Goal: Transaction & Acquisition: Subscribe to service/newsletter

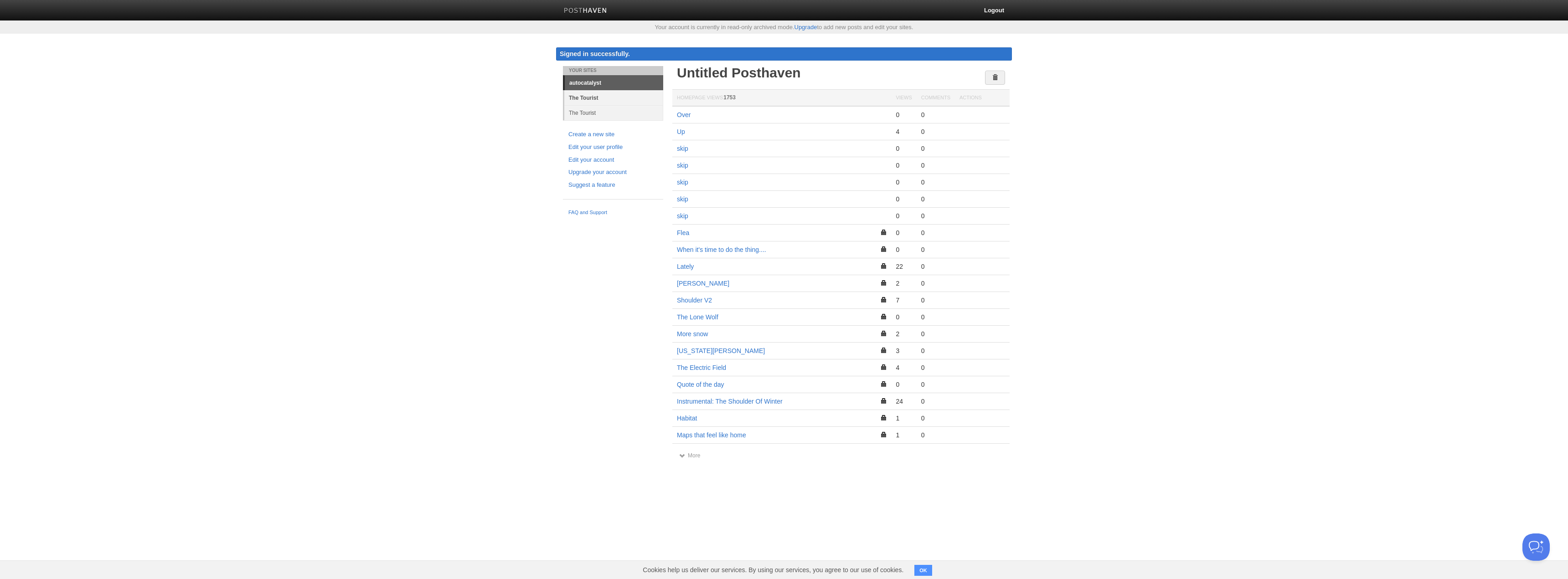
click at [587, 95] on link "The Tourist" at bounding box center [613, 98] width 99 height 15
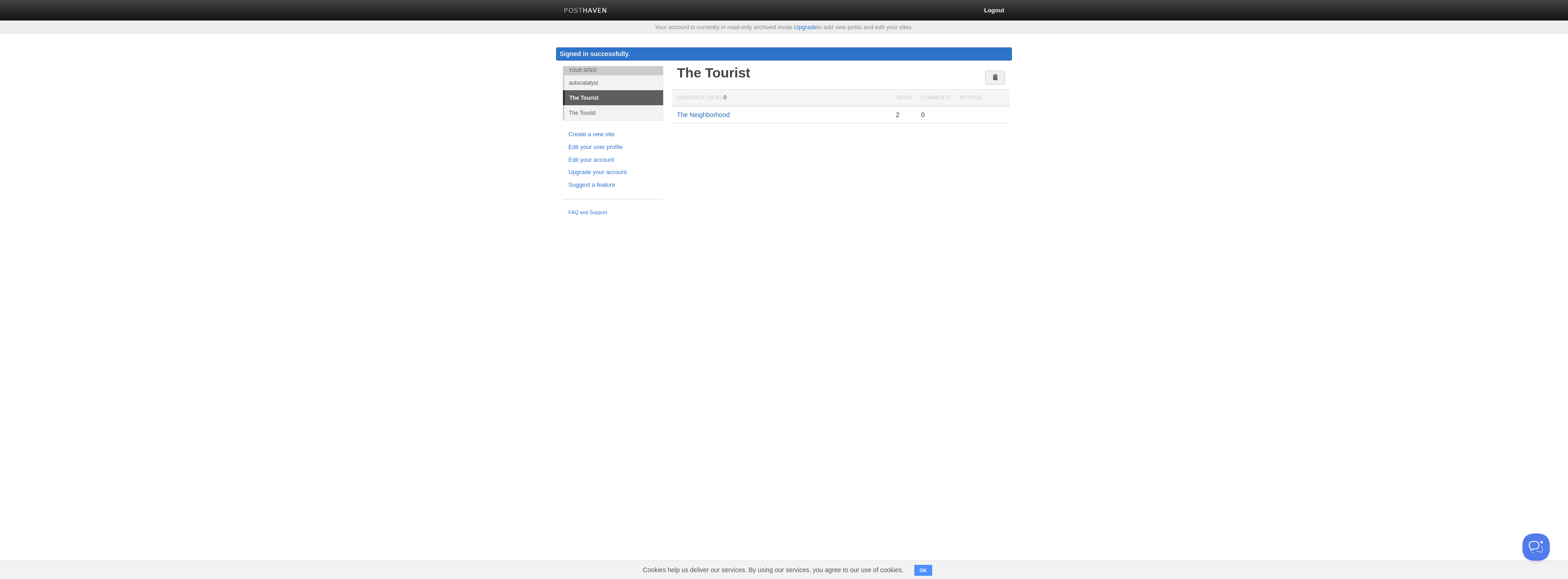
click at [716, 113] on link "The Neighborhood" at bounding box center [703, 115] width 53 height 7
click at [701, 114] on link "The Neighborhood" at bounding box center [703, 115] width 53 height 7
click at [583, 82] on link "autocatalyst" at bounding box center [613, 83] width 99 height 15
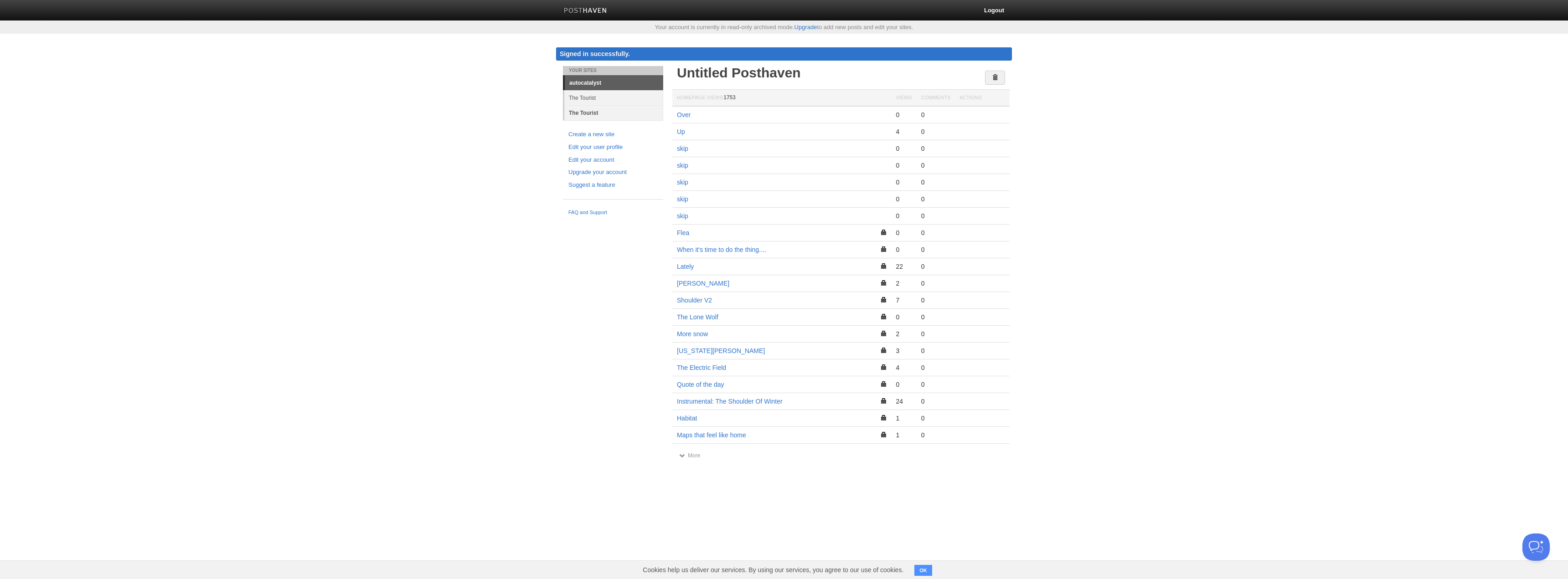
click at [587, 110] on link "The Tourist" at bounding box center [613, 113] width 99 height 15
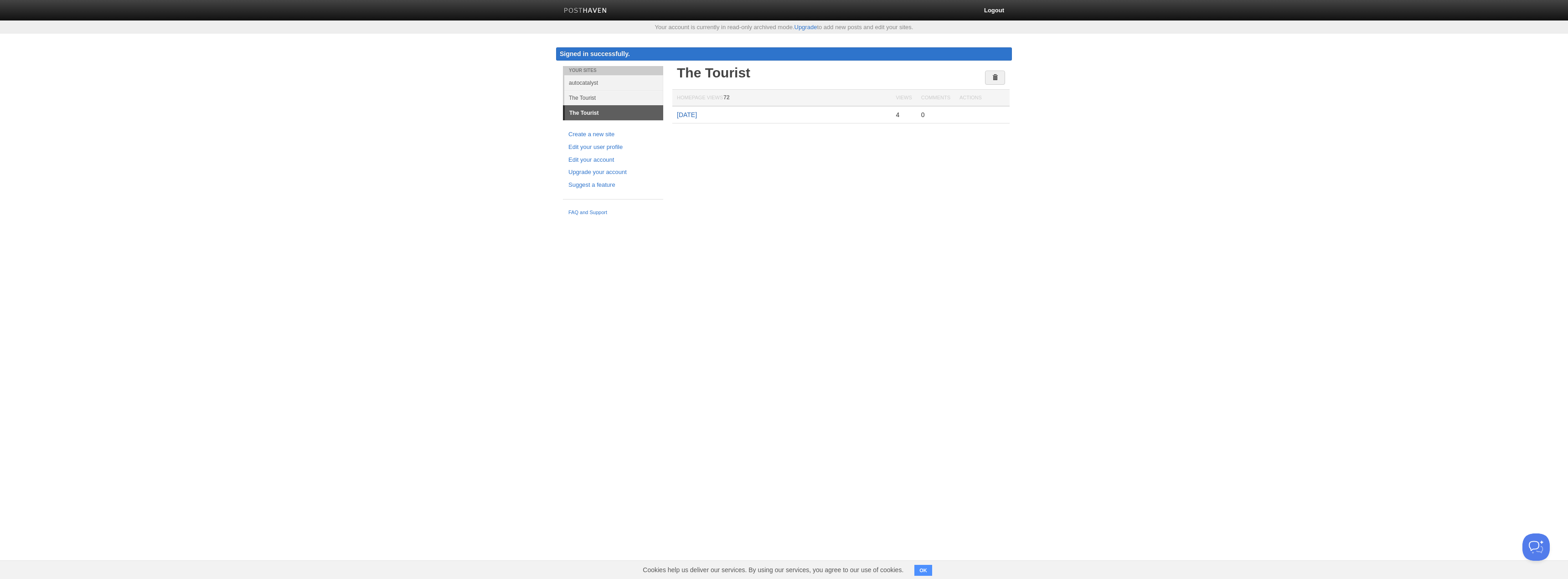
click at [697, 113] on link "December, 2021" at bounding box center [686, 115] width 20 height 7
click at [592, 95] on link "The Tourist" at bounding box center [613, 98] width 99 height 15
click at [587, 80] on link "autocatalyst" at bounding box center [613, 83] width 99 height 15
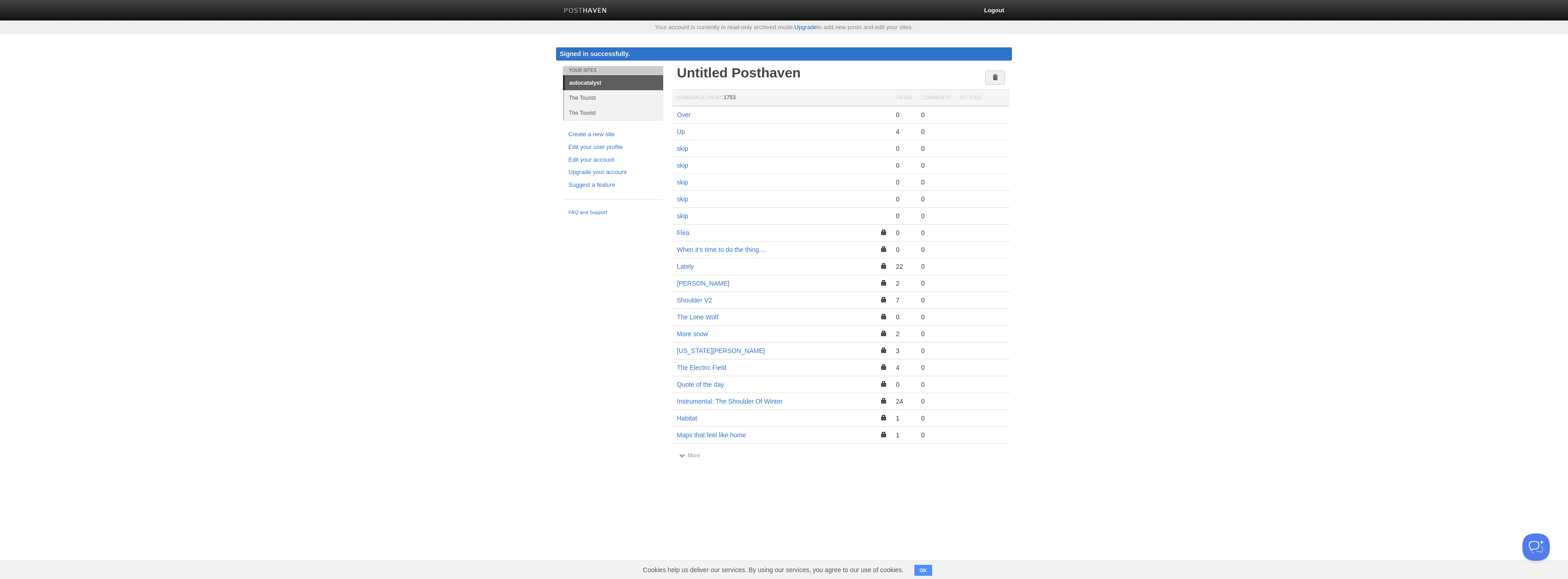
click at [803, 25] on link "Upgrade" at bounding box center [806, 27] width 23 height 7
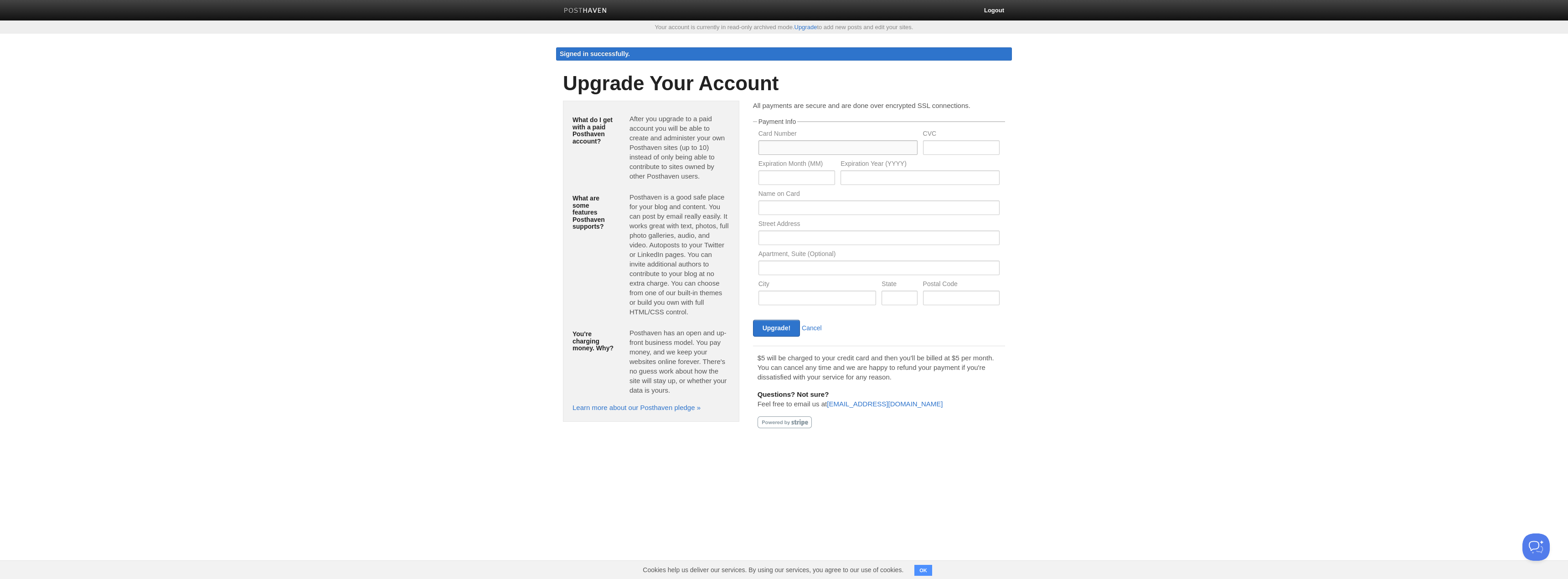
click at [779, 146] on input "text" at bounding box center [838, 148] width 159 height 15
type input "4428681907514627"
type input "789"
type input "08"
type input "2029"
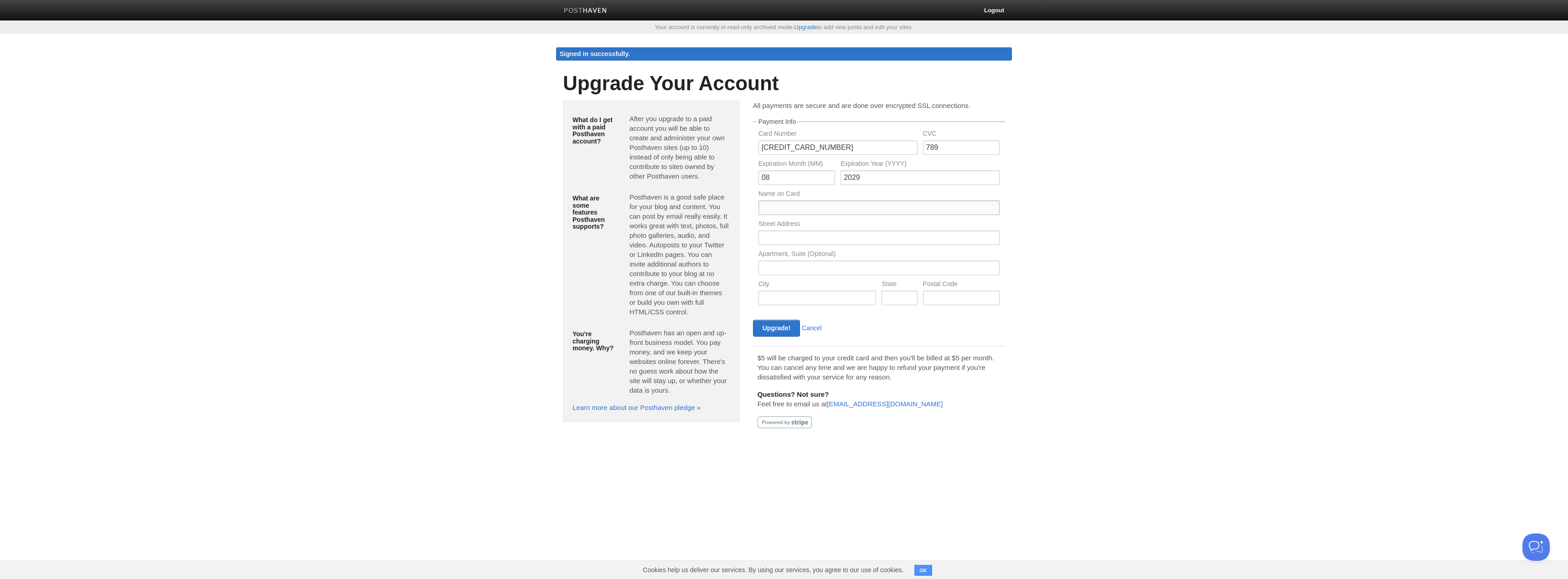
type input "Joshua Campbell"
click at [770, 240] on input "text" at bounding box center [879, 238] width 241 height 15
type input "4935 Ritchie Ln"
type input "Blaine"
type input "WA"
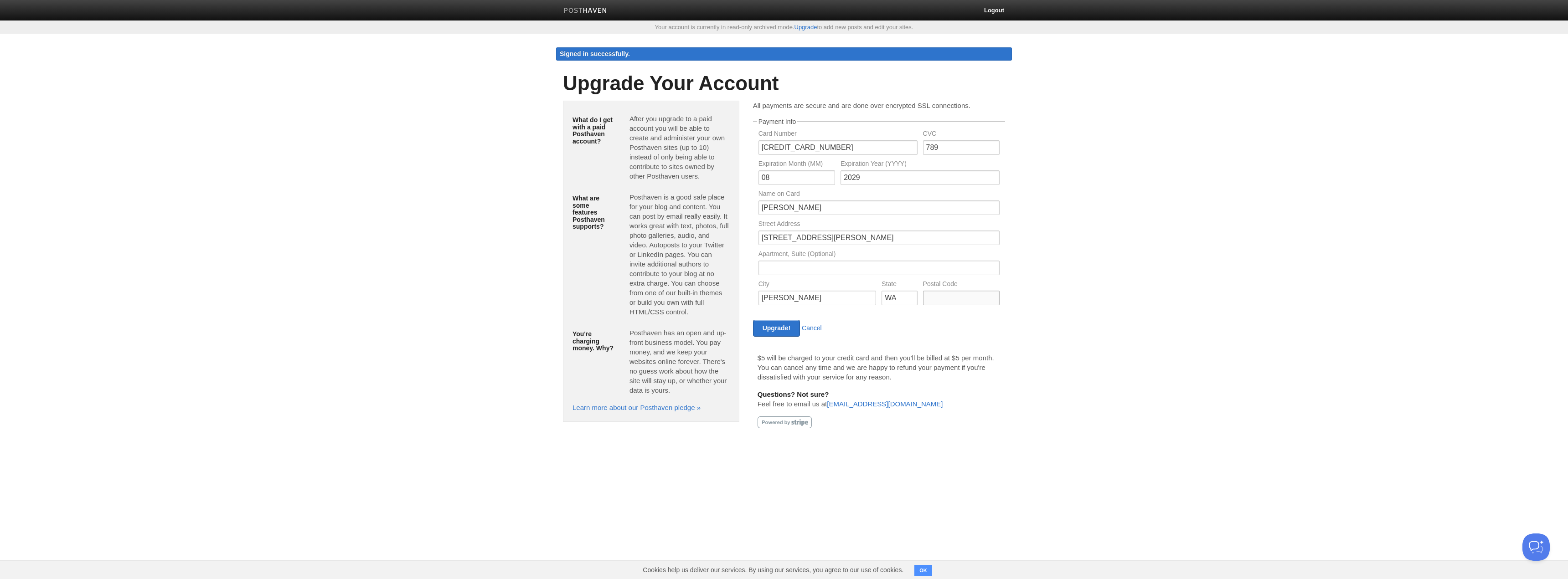
type input "98230"
click at [773, 325] on input "Upgrade!" at bounding box center [776, 328] width 47 height 17
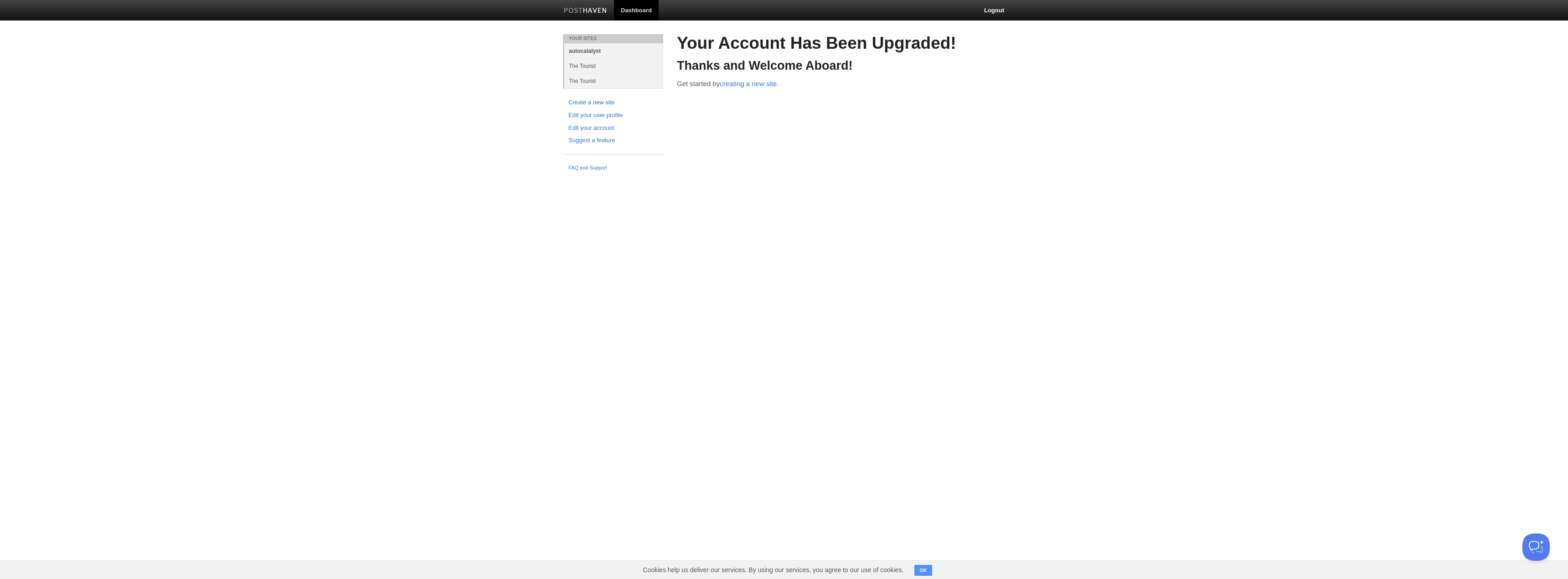
click at [587, 48] on link "autocatalyst" at bounding box center [613, 51] width 99 height 15
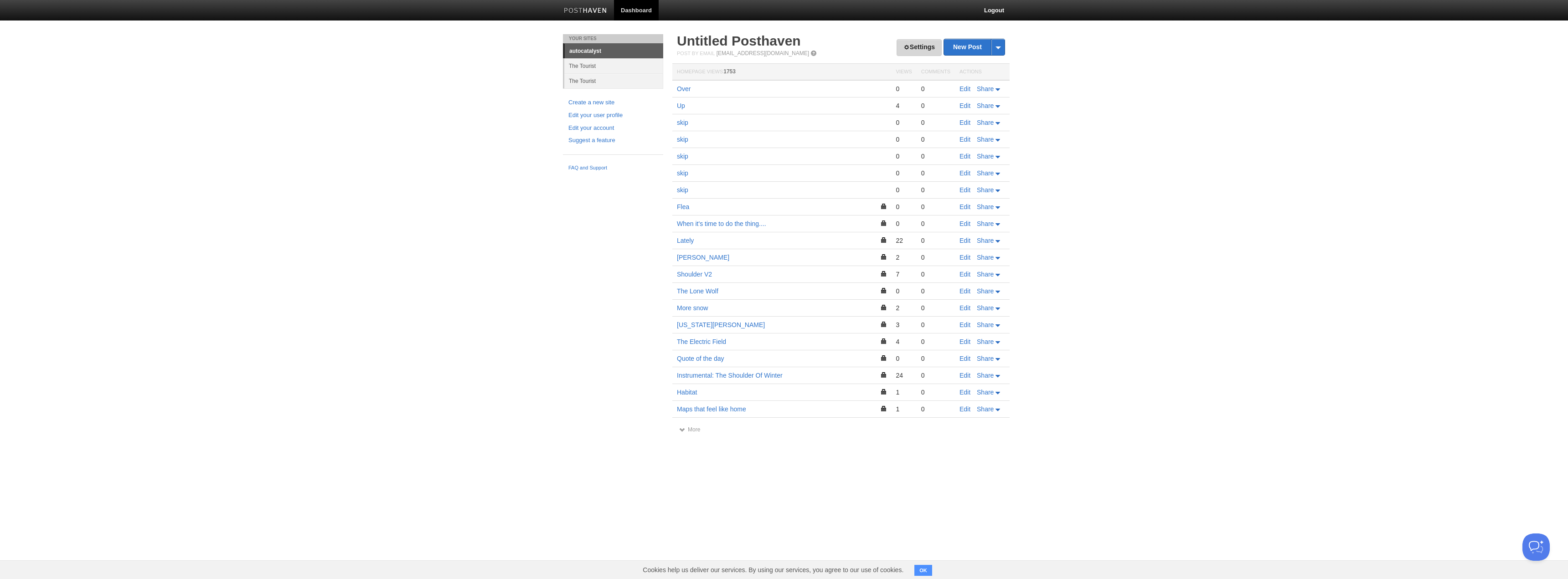
click at [921, 45] on link "Settings" at bounding box center [919, 48] width 45 height 17
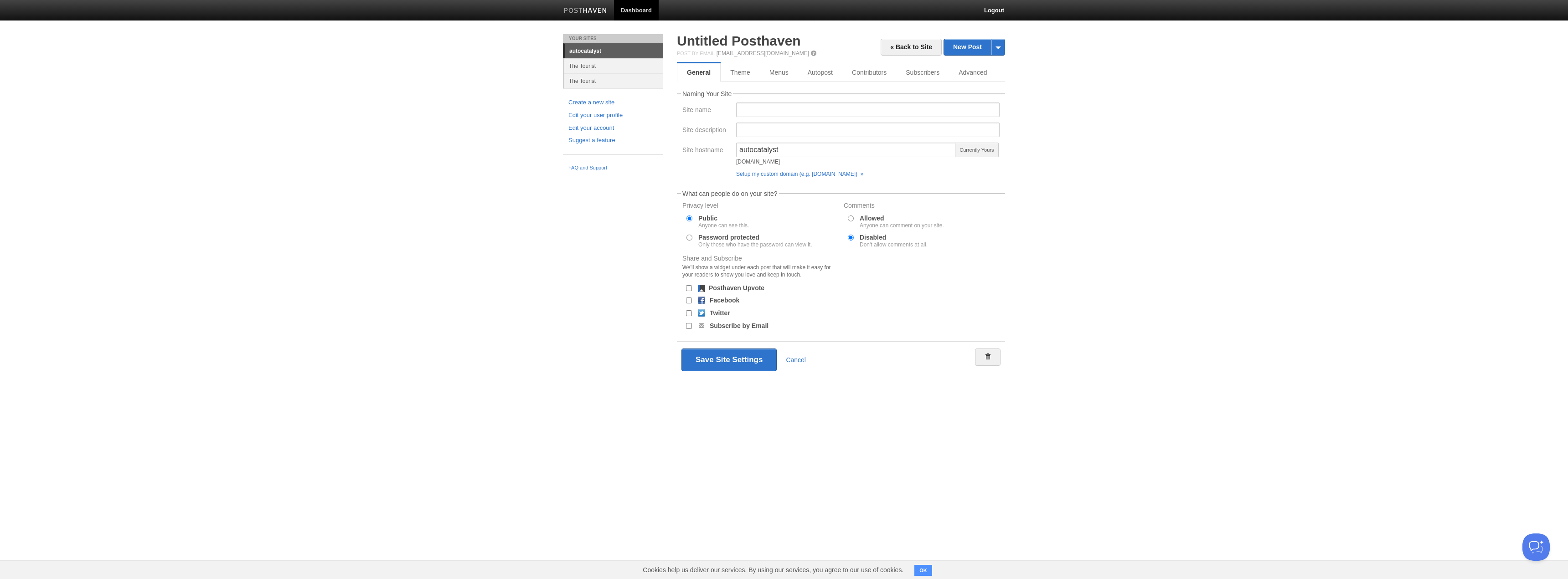
click at [689, 236] on input "Password protected Only those who have the password can view it." at bounding box center [689, 238] width 6 height 6
radio input "true"
click at [740, 259] on input "text" at bounding box center [755, 259] width 113 height 15
type input "!MightyHallie12"
click at [728, 352] on button "Save Site Settings" at bounding box center [729, 352] width 95 height 23
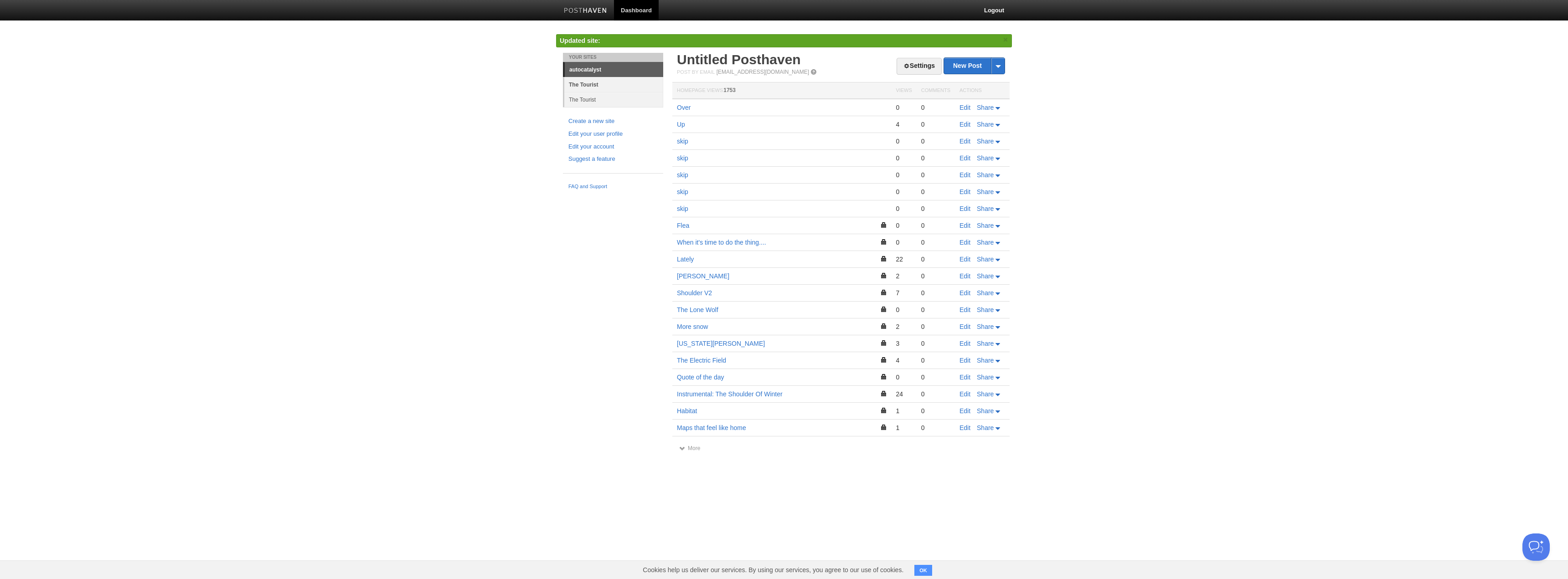
click at [590, 82] on link "The Tourist" at bounding box center [613, 84] width 99 height 15
